Goal: Information Seeking & Learning: Learn about a topic

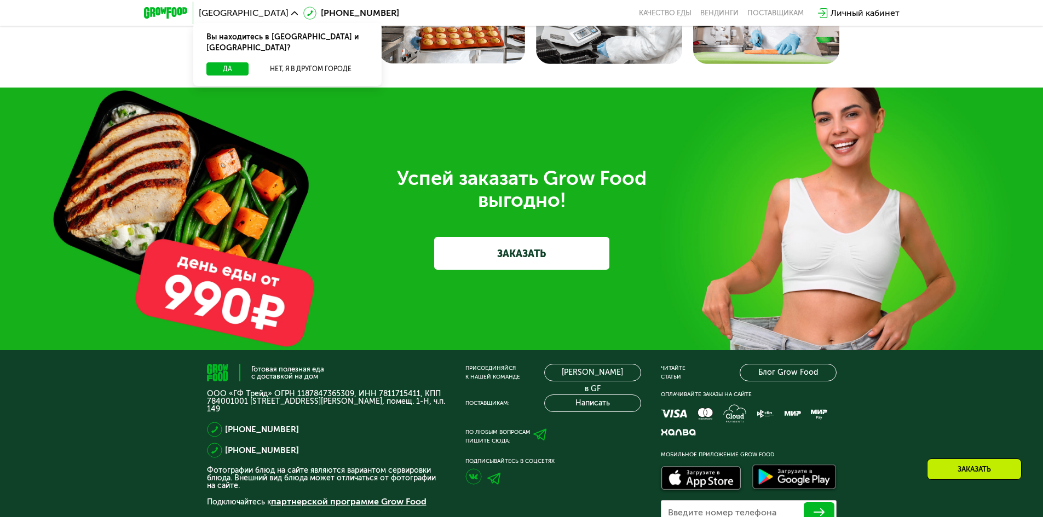
scroll to position [3426, 0]
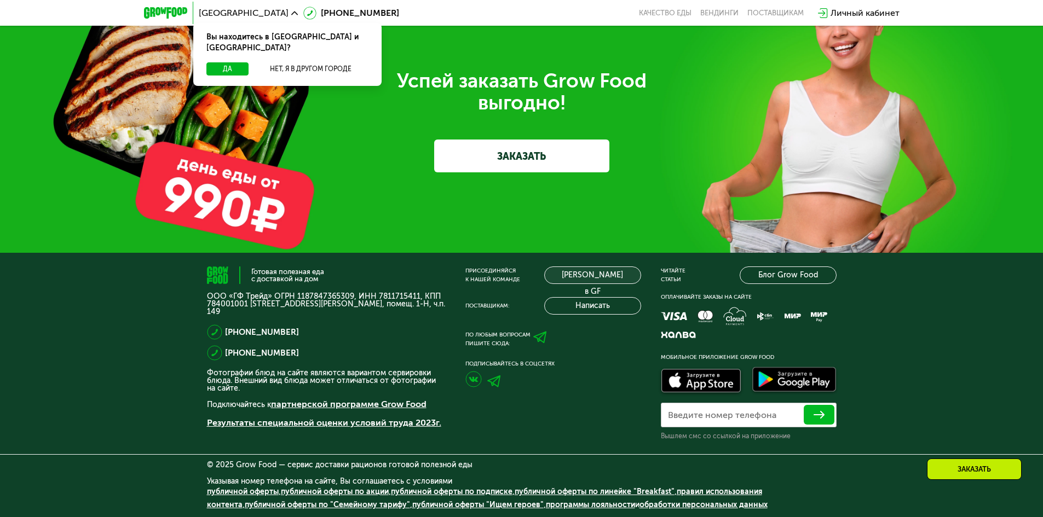
click at [584, 278] on link "[PERSON_NAME] в GF" at bounding box center [592, 276] width 97 height 18
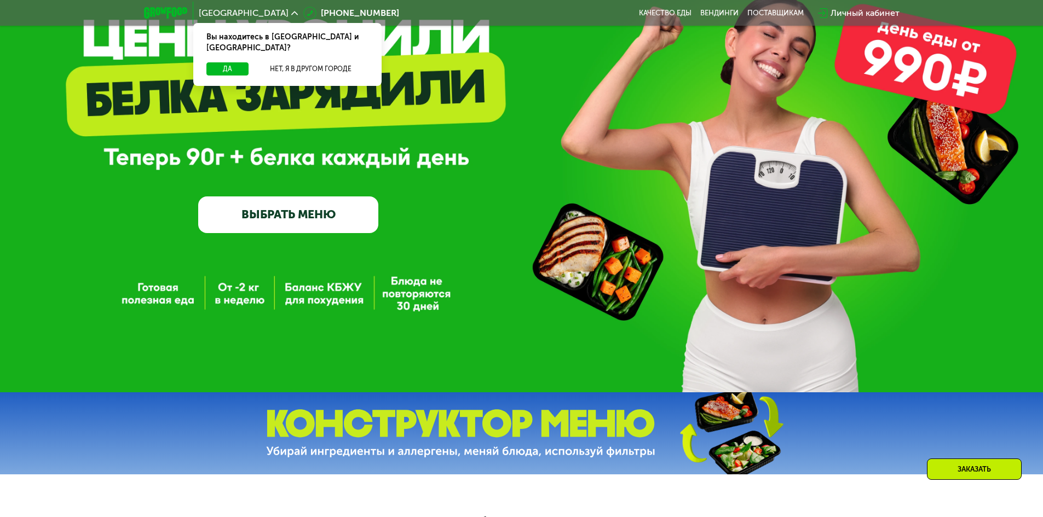
scroll to position [109, 0]
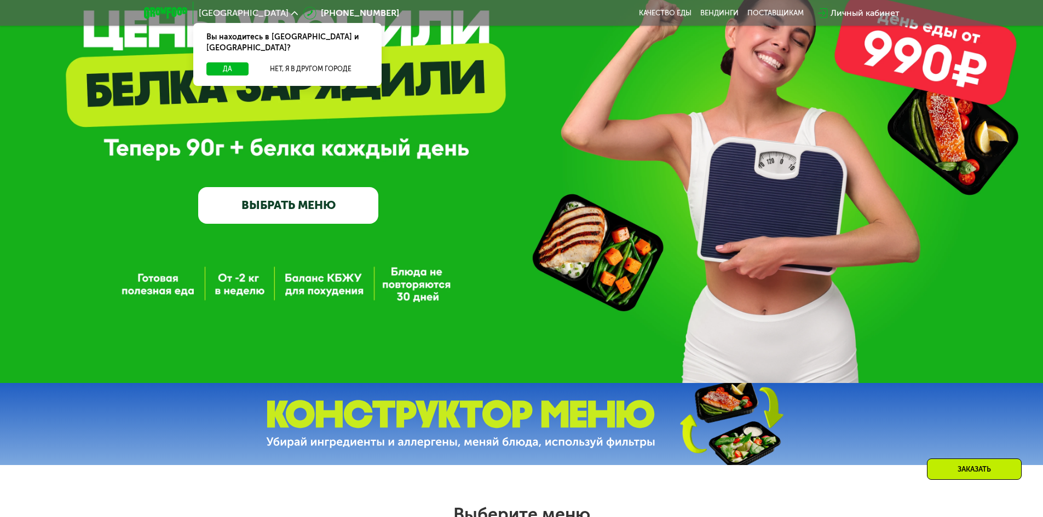
click at [678, 103] on div "GrowFood — доставка правильного питания ВЫБРАТЬ МЕНЮ" at bounding box center [521, 140] width 1043 height 166
